Goal: Task Accomplishment & Management: Manage account settings

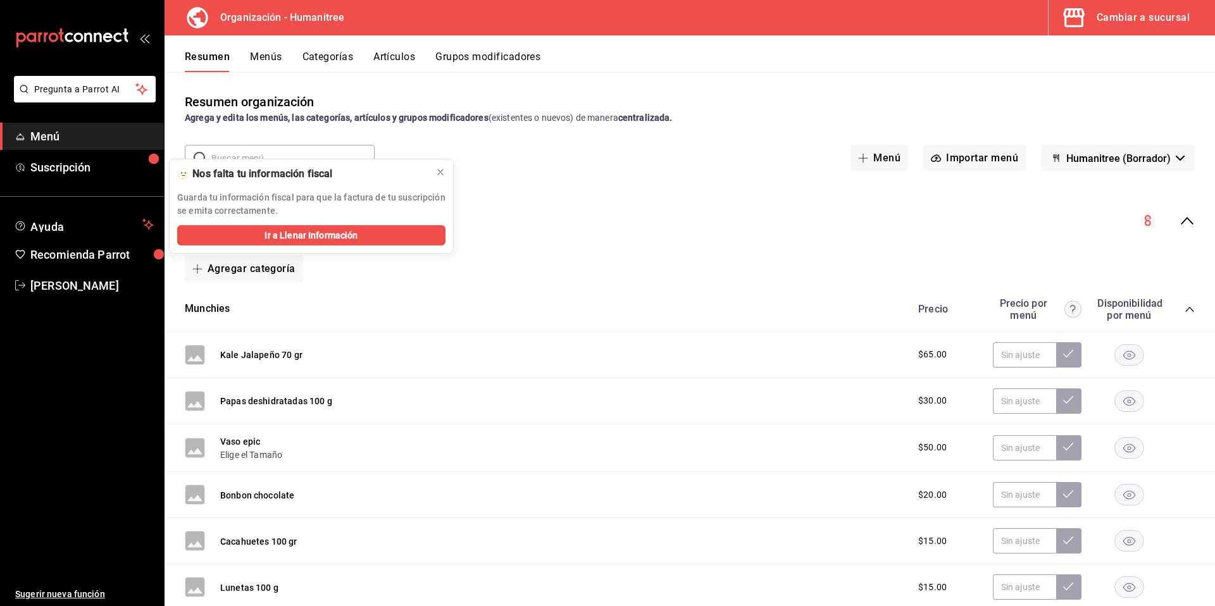
click at [783, 79] on div "Resumen organización Agrega y edita los menús, las categorías, artículos y grup…" at bounding box center [690, 338] width 1050 height 533
click at [85, 290] on span "Karen Sanchez" at bounding box center [91, 285] width 123 height 17
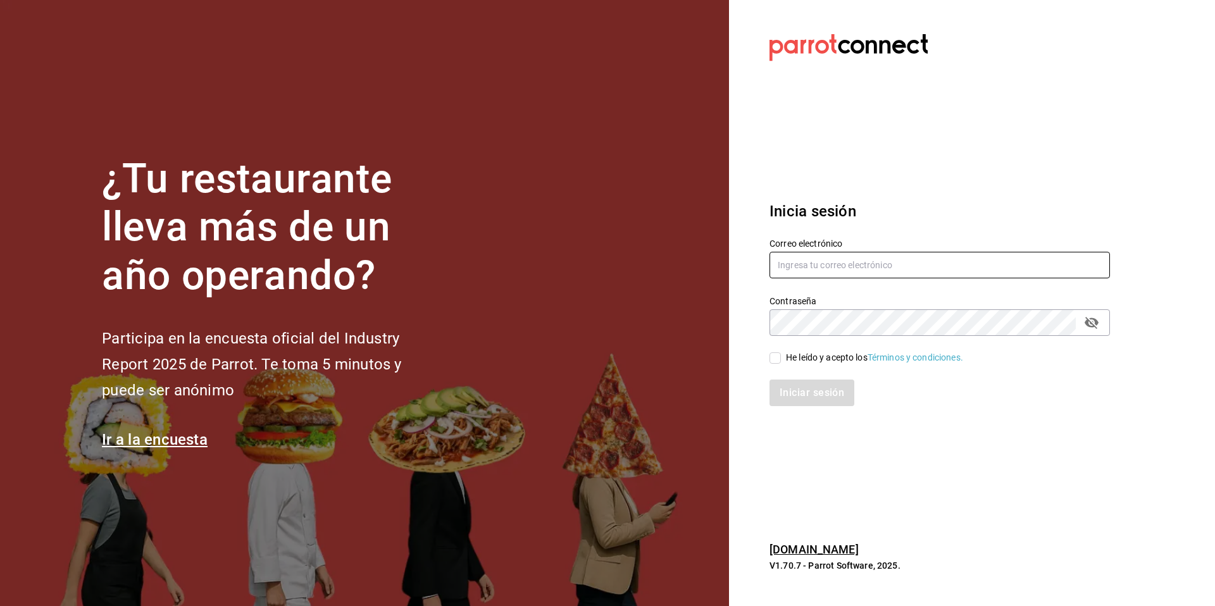
click at [894, 265] on input "text" at bounding box center [939, 265] width 340 height 27
type input "ksanchez@humanitree.edu.mx"
click at [1091, 322] on icon "passwordField" at bounding box center [1092, 323] width 14 height 12
click at [775, 359] on input "He leído y acepto los Términos y condiciones." at bounding box center [774, 357] width 11 height 11
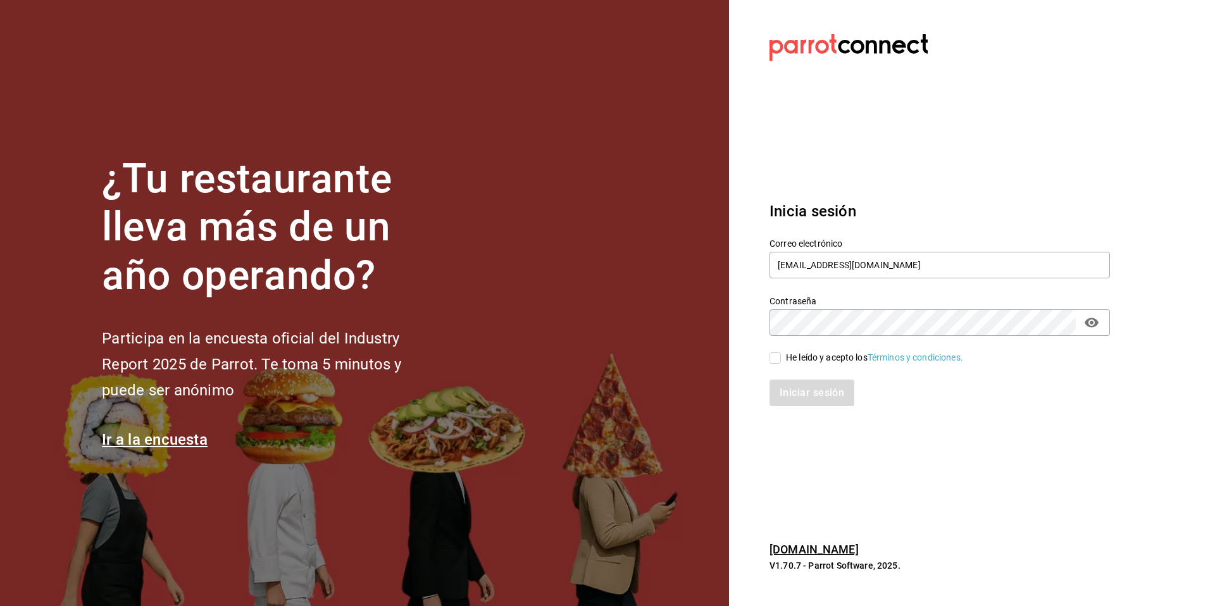
checkbox input "true"
click at [818, 401] on button "Iniciar sesión" at bounding box center [812, 393] width 86 height 27
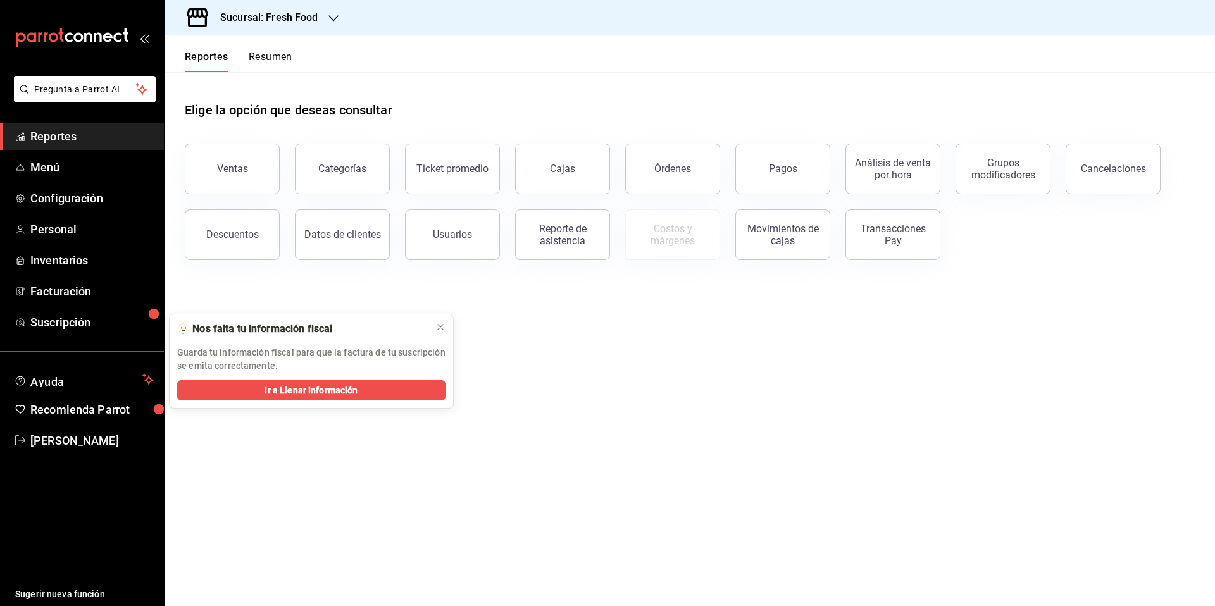
click at [291, 22] on h3 "Sucursal: Fresh Food" at bounding box center [264, 17] width 108 height 15
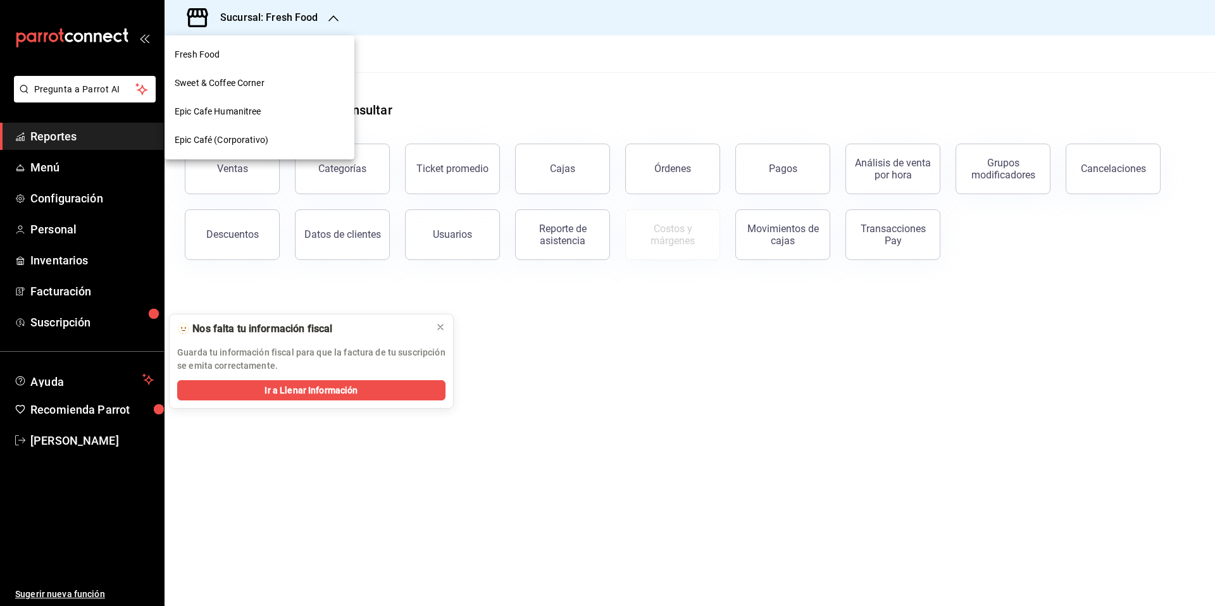
click at [269, 118] on div "Epic Cafe Humanitree" at bounding box center [260, 111] width 190 height 28
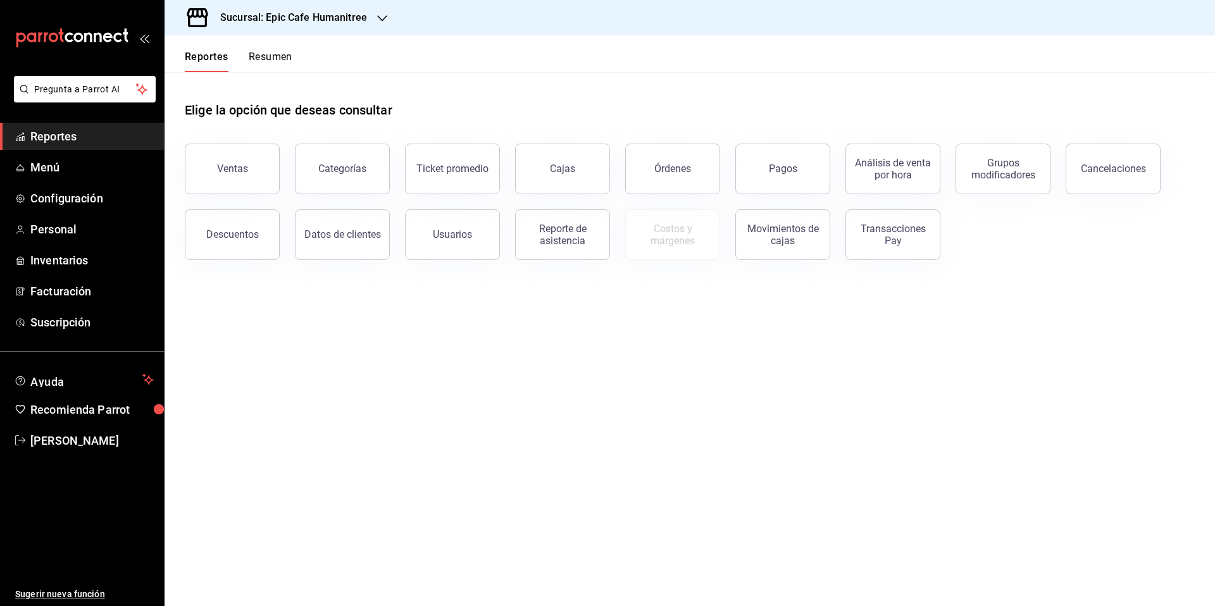
click at [668, 93] on div "Elige la opción que deseas consultar" at bounding box center [690, 100] width 1010 height 56
click at [800, 177] on button "Pagos" at bounding box center [782, 169] width 95 height 51
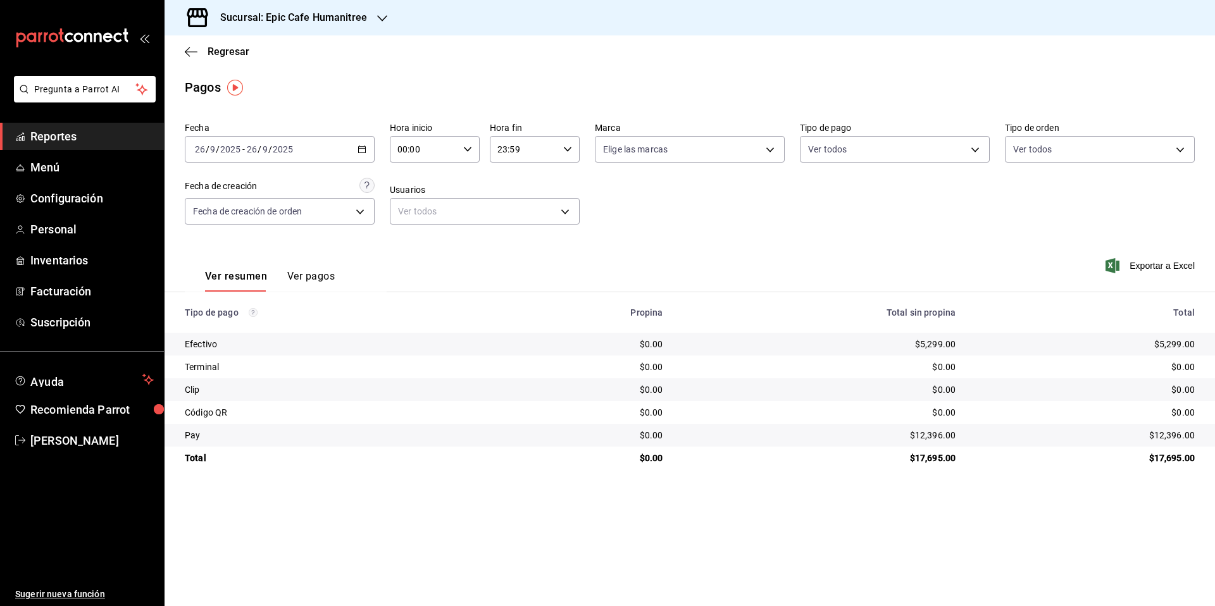
click at [330, 19] on h3 "Sucursal: Epic Cafe Humanitree" at bounding box center [288, 17] width 157 height 15
click at [285, 58] on div "Fresh Food" at bounding box center [260, 54] width 170 height 13
click at [309, 19] on h3 "Sucursal: Fresh Food" at bounding box center [264, 17] width 108 height 15
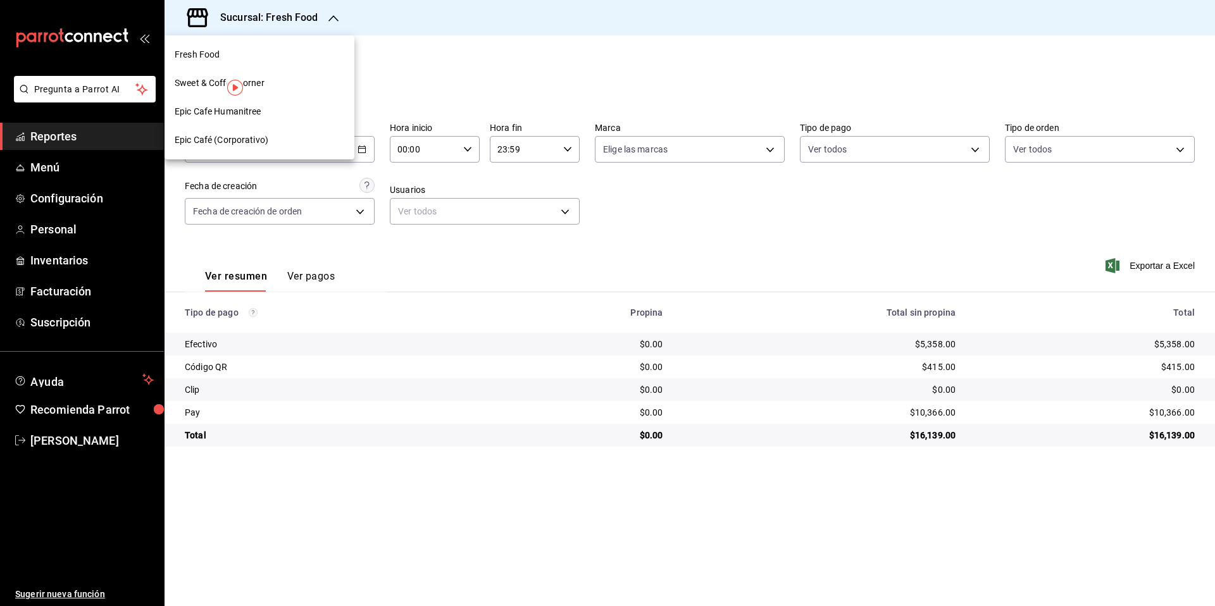
click at [275, 73] on div "Sweet & Coffee Corner" at bounding box center [260, 83] width 190 height 28
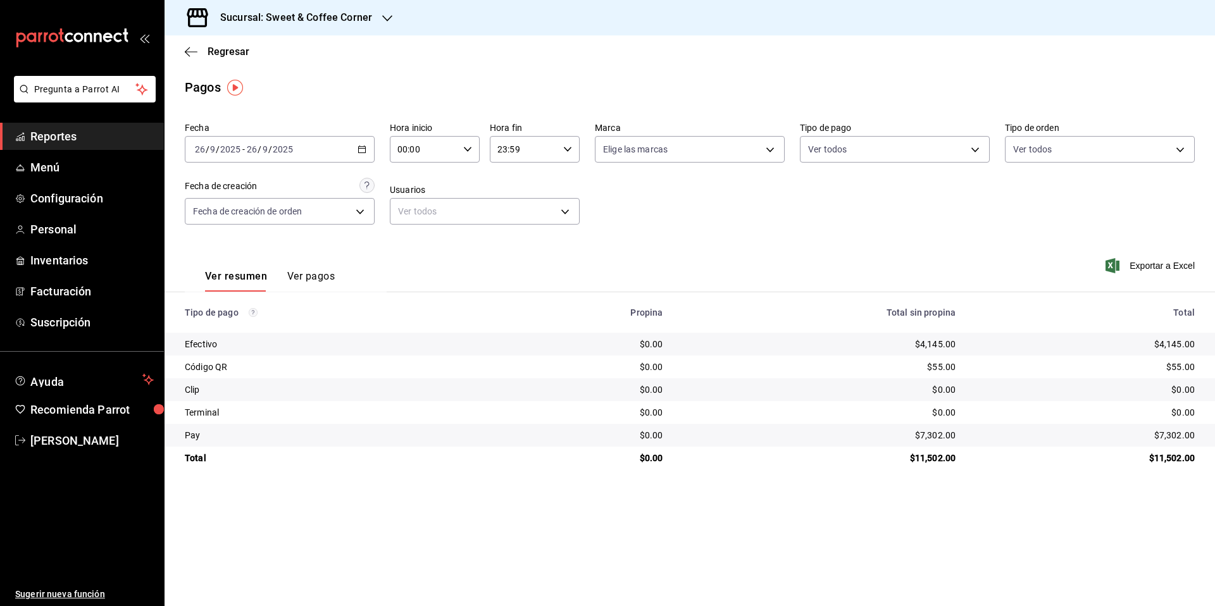
click at [351, 13] on h3 "Sucursal: Sweet & Coffee Corner" at bounding box center [291, 17] width 162 height 15
click at [264, 53] on div "Fresh Food" at bounding box center [260, 54] width 170 height 13
click at [100, 201] on span "Configuración" at bounding box center [91, 198] width 123 height 17
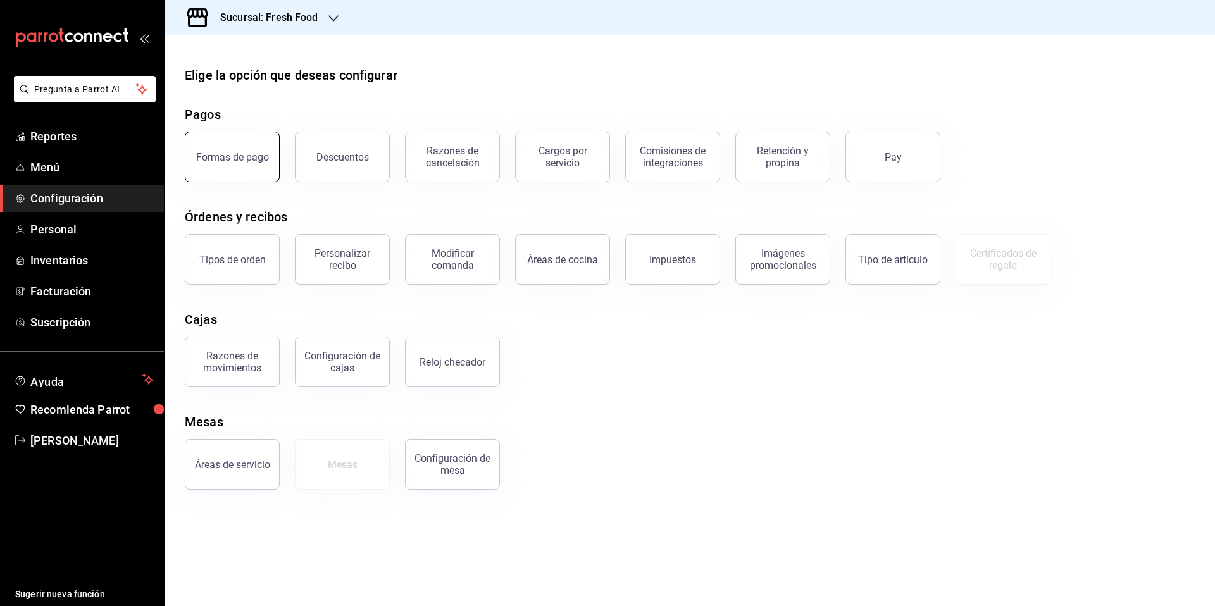
click at [258, 169] on button "Formas de pago" at bounding box center [232, 157] width 95 height 51
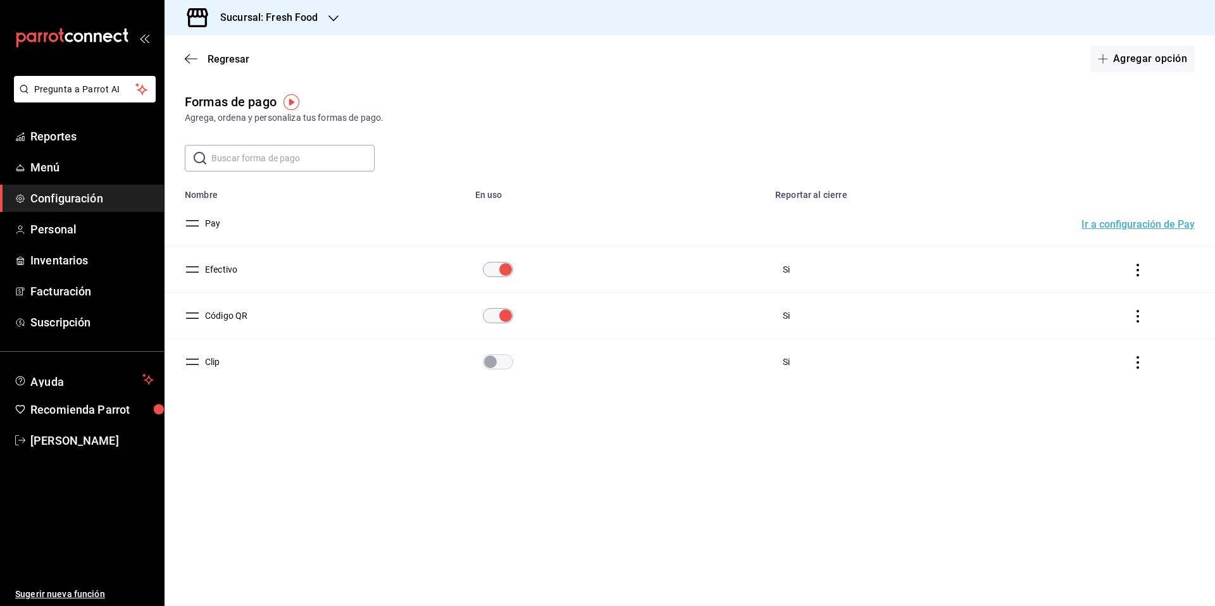
click at [509, 364] on input "paymentsTable" at bounding box center [491, 361] width 46 height 15
click at [899, 125] on div "Formas de pago Agrega, ordena y personaliza tus formas de pago. ​ ​ Lo sentimos…" at bounding box center [690, 261] width 1050 height 338
click at [222, 53] on span "Regresar" at bounding box center [229, 59] width 42 height 12
